Goal: Information Seeking & Learning: Learn about a topic

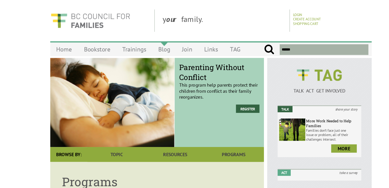
click at [158, 41] on link "Blog" at bounding box center [154, 42] width 20 height 12
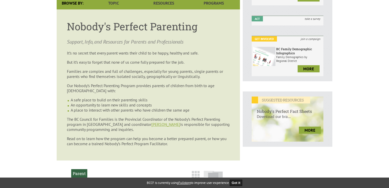
scroll to position [102, 0]
